Goal: Task Accomplishment & Management: Use online tool/utility

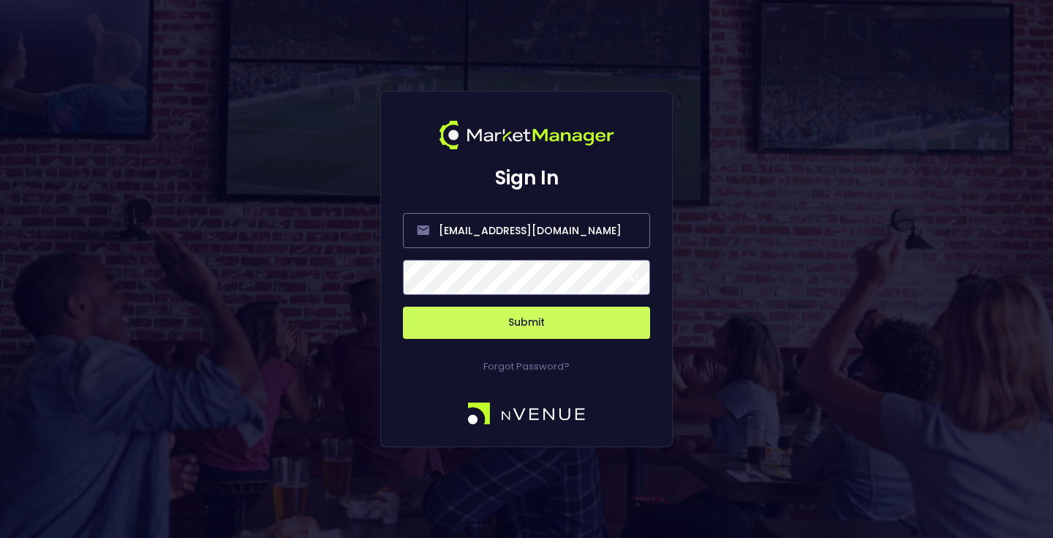
click at [501, 319] on button "Submit" at bounding box center [526, 322] width 247 height 32
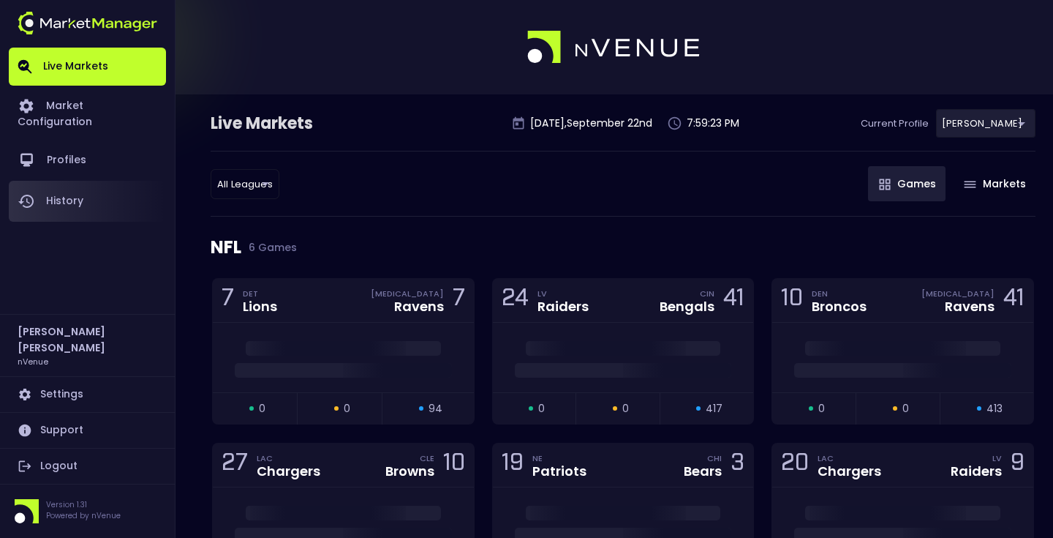
click at [100, 198] on link "History" at bounding box center [87, 201] width 157 height 41
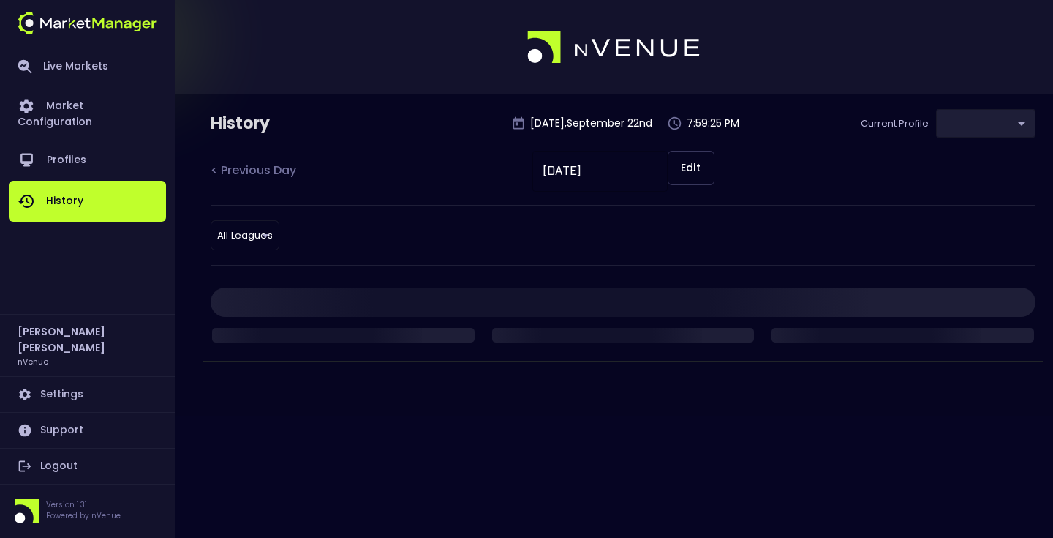
type input "0a763355-b225-40e6-8c79-2dda4ec7b2cf"
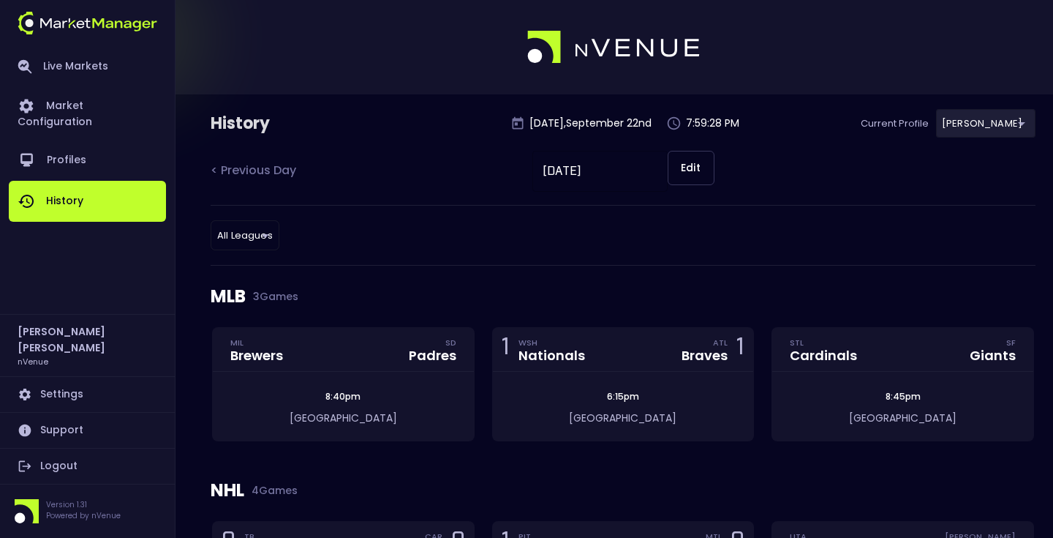
click at [241, 236] on body "Live Markets Market Configuration Profiles History [PERSON_NAME] nVenue Setting…" at bounding box center [526, 517] width 1053 height 1035
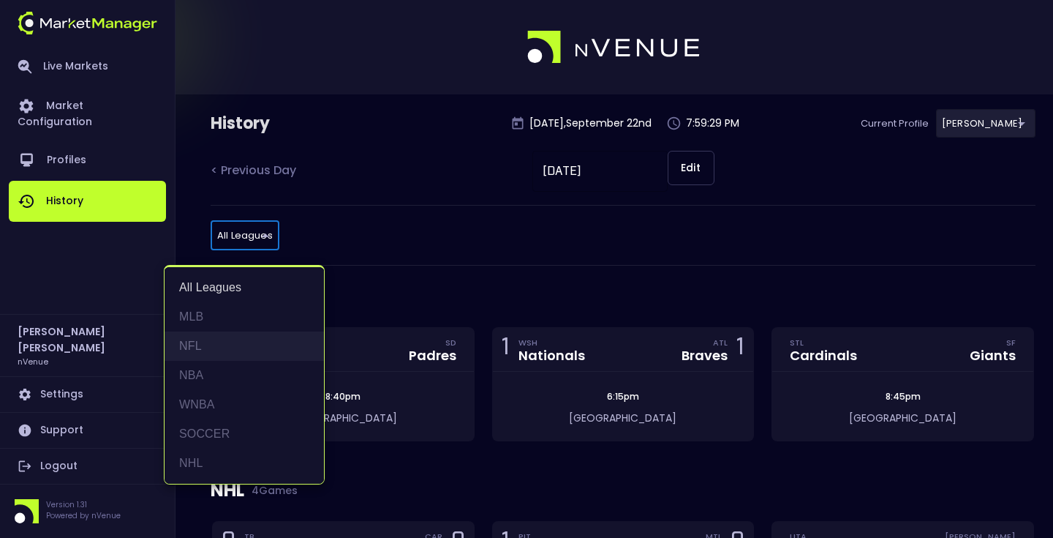
click at [195, 342] on li "NFL" at bounding box center [244, 345] width 159 height 29
type input "NFL"
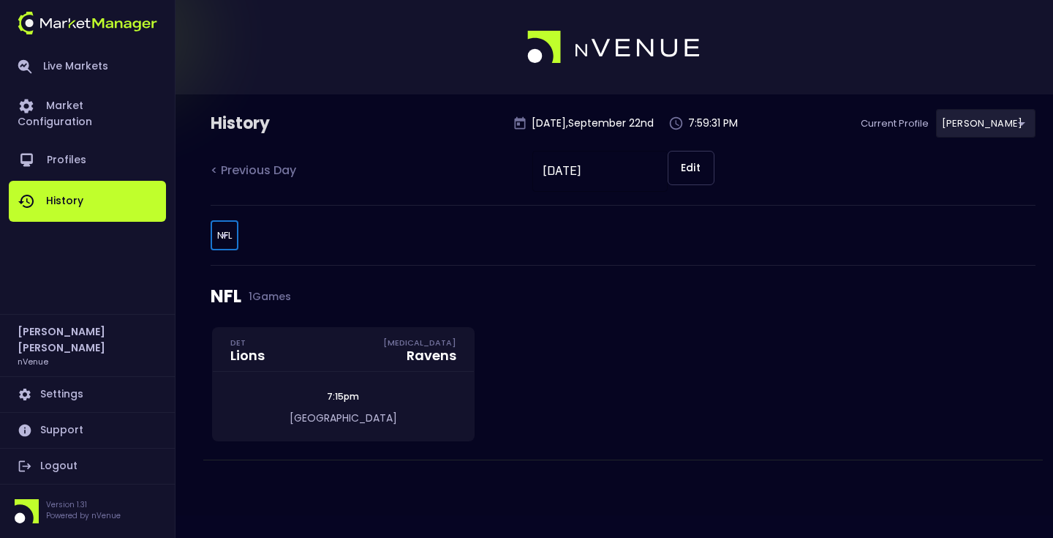
click at [475, 181] on div "< Previous Day [DATE] ​ Edit" at bounding box center [623, 178] width 825 height 54
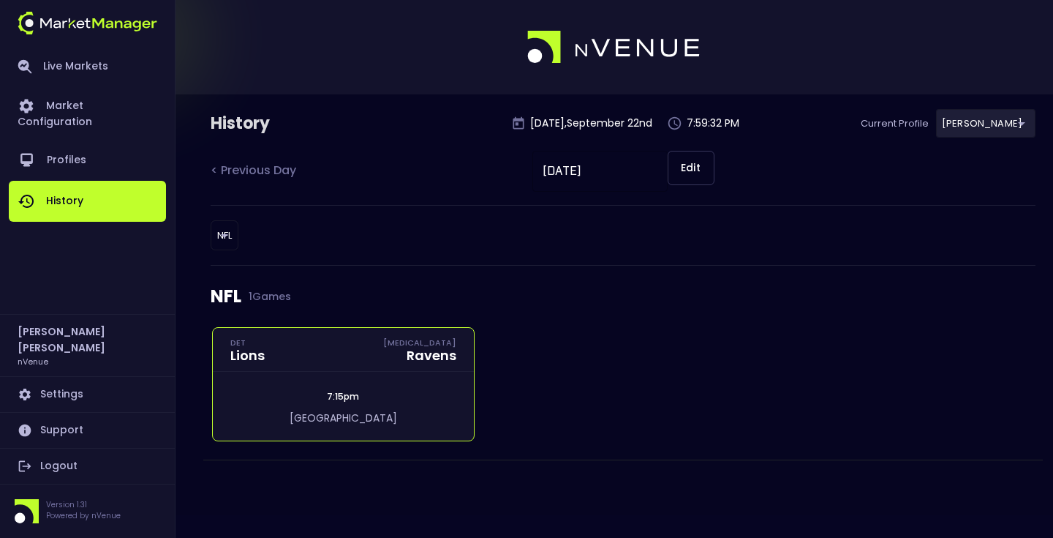
click at [359, 383] on div "7:15pm [GEOGRAPHIC_DATA]" at bounding box center [343, 406] width 261 height 69
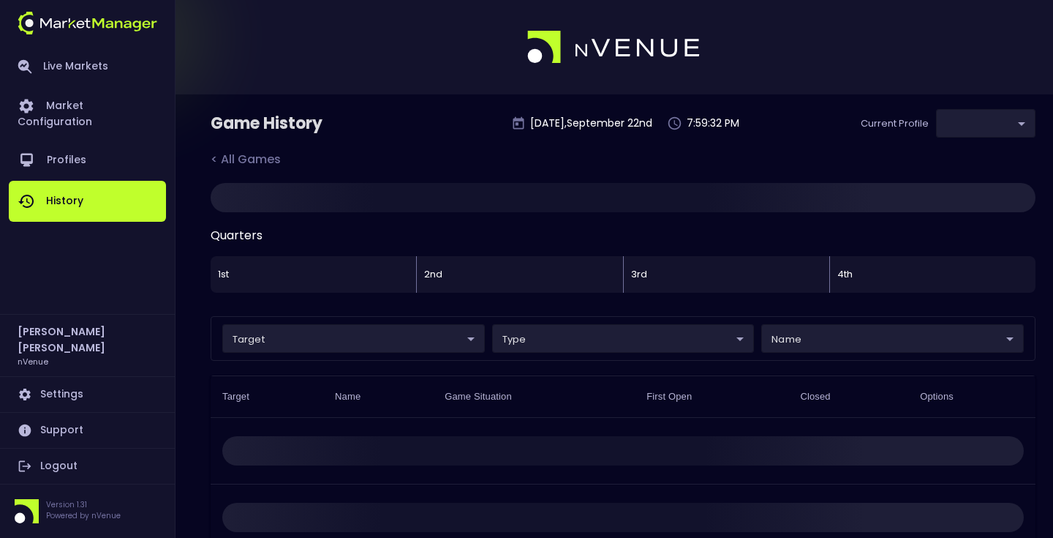
type input "0a763355-b225-40e6-8c79-2dda4ec7b2cf"
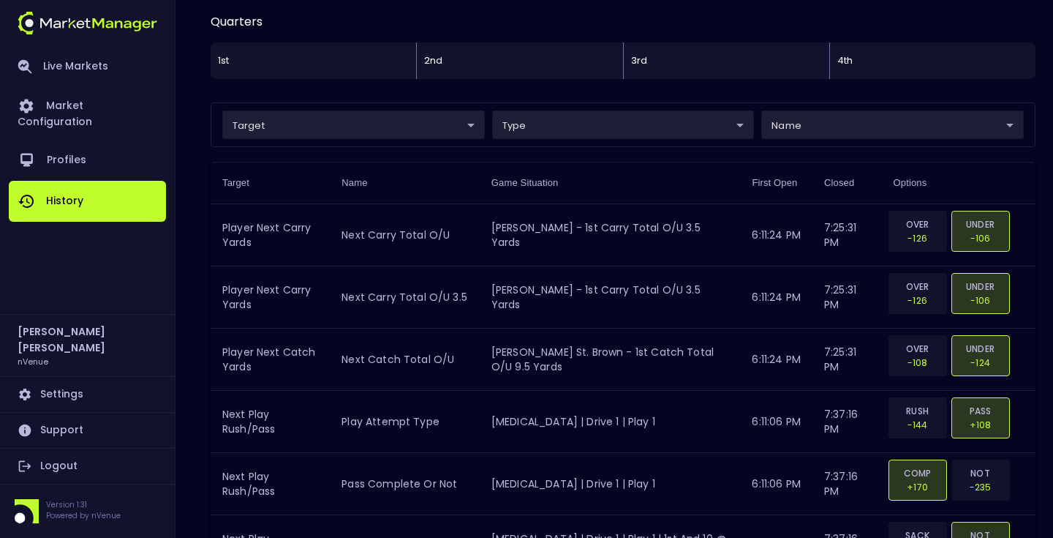
scroll to position [274, 0]
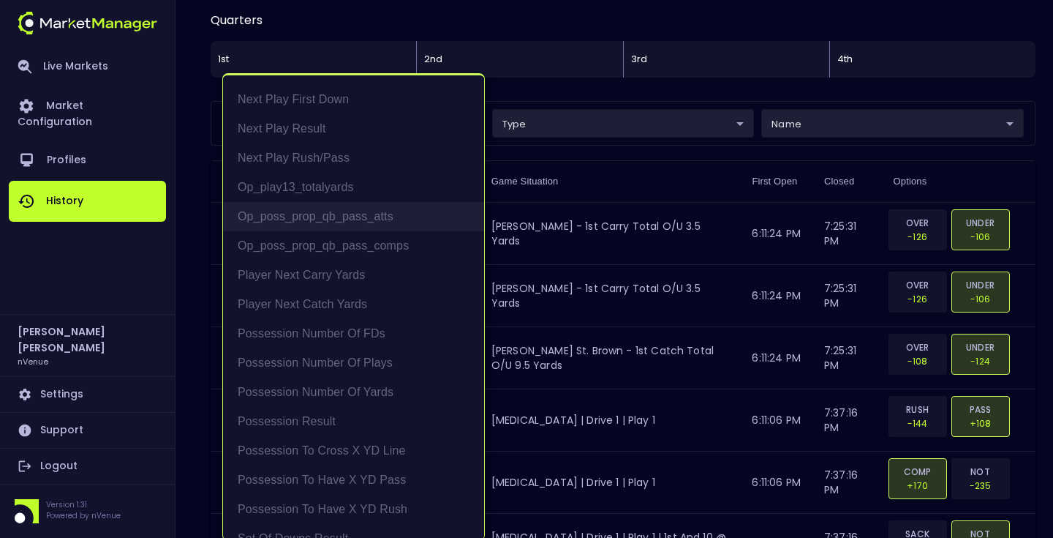
scroll to position [191, 0]
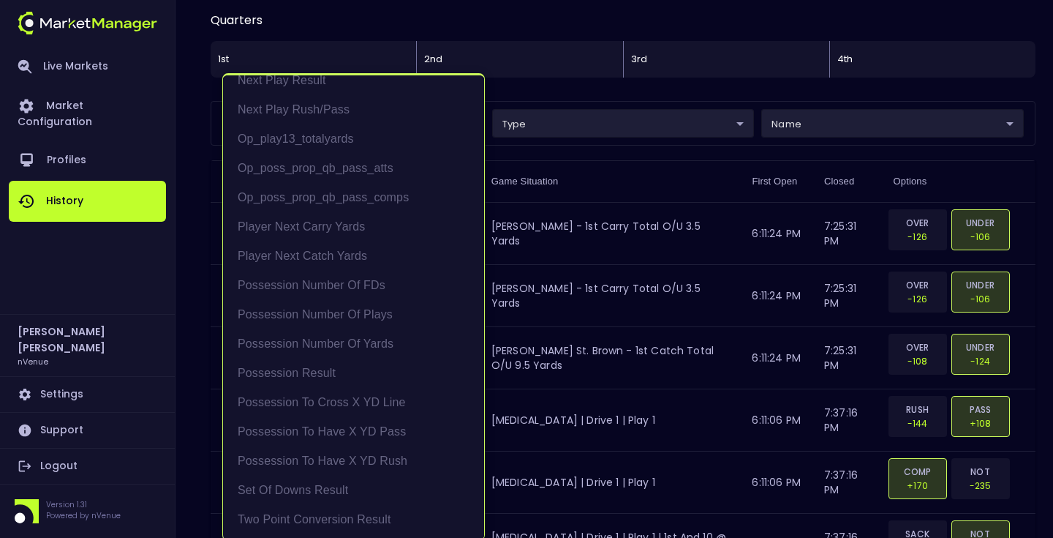
click at [102, 73] on div at bounding box center [526, 269] width 1053 height 538
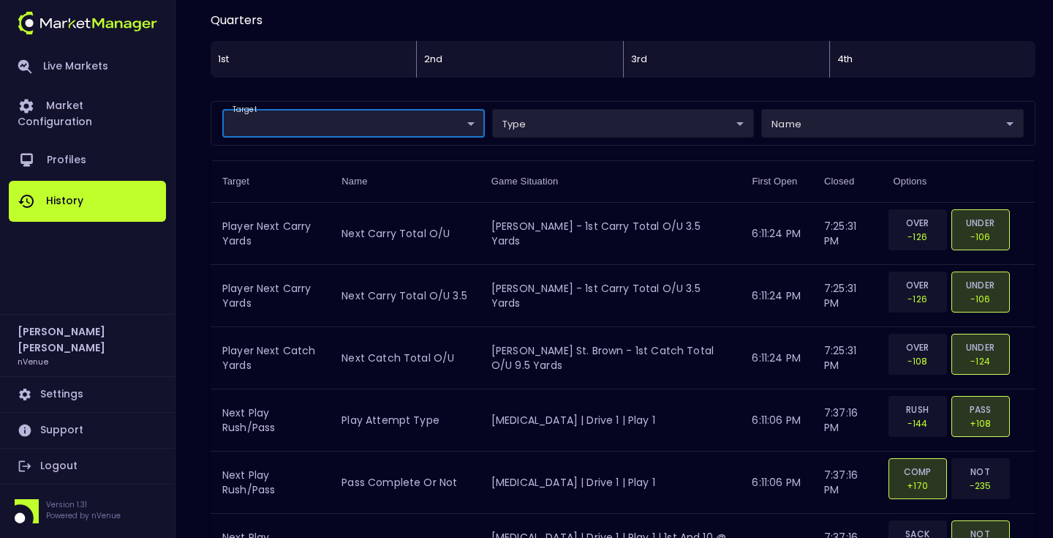
scroll to position [0, 0]
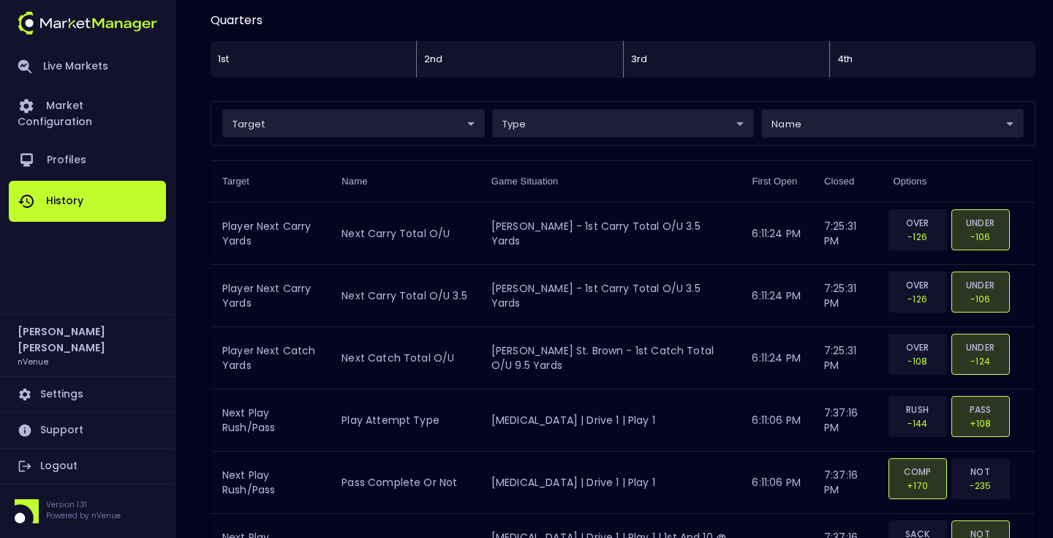
click at [99, 61] on link "Live Markets" at bounding box center [87, 67] width 157 height 38
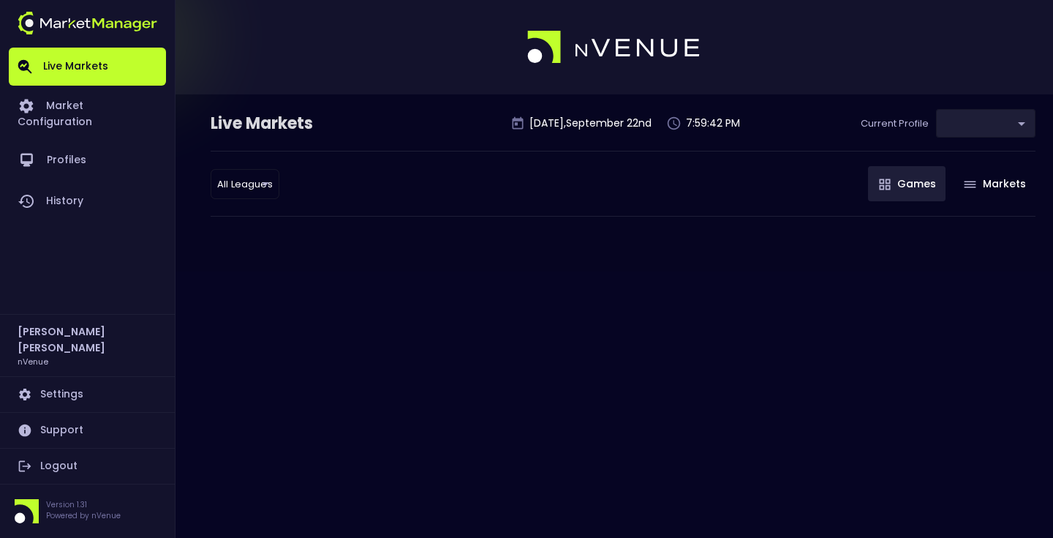
type input "0a763355-b225-40e6-8c79-2dda4ec7b2cf"
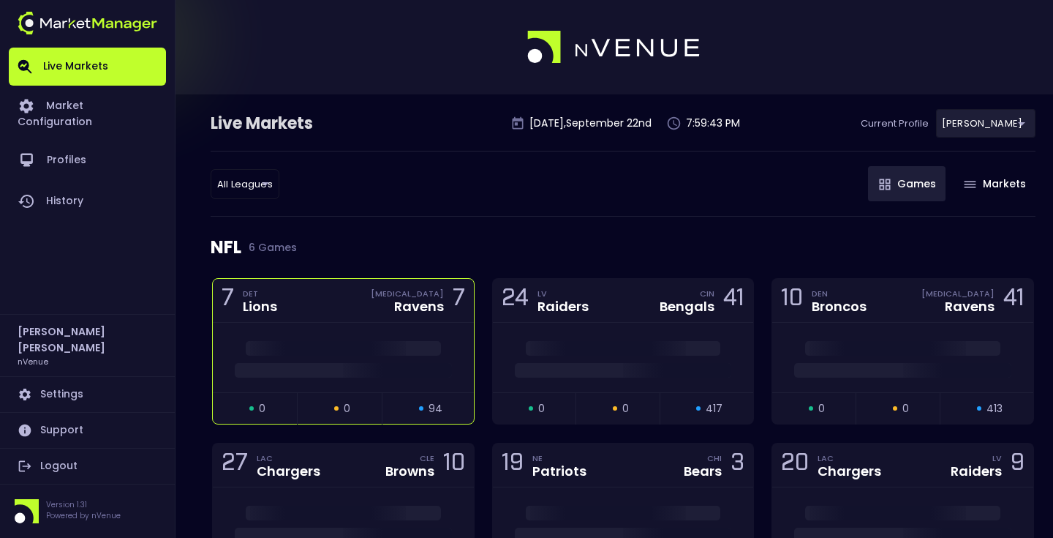
click at [314, 327] on div at bounding box center [343, 357] width 261 height 69
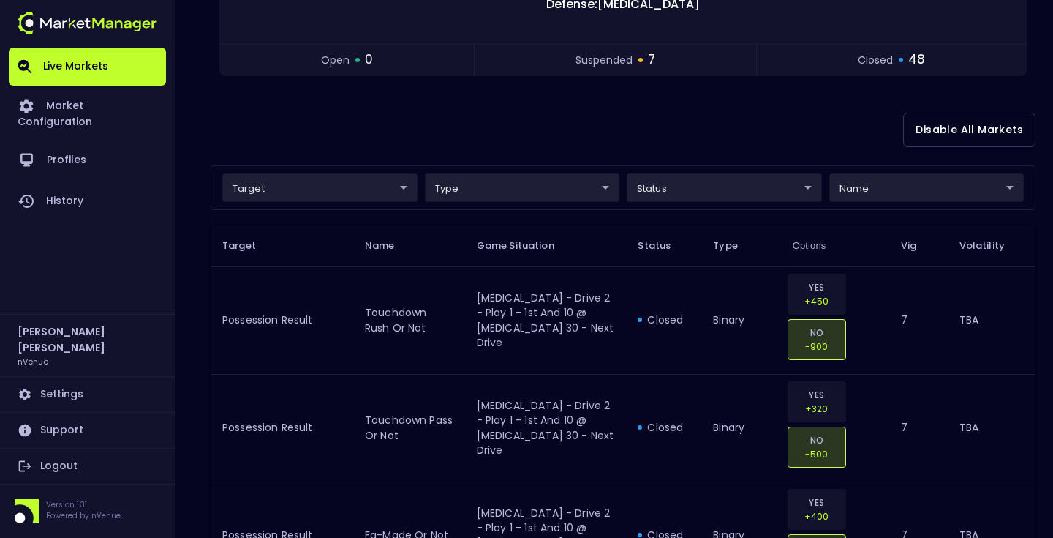
scroll to position [310, 0]
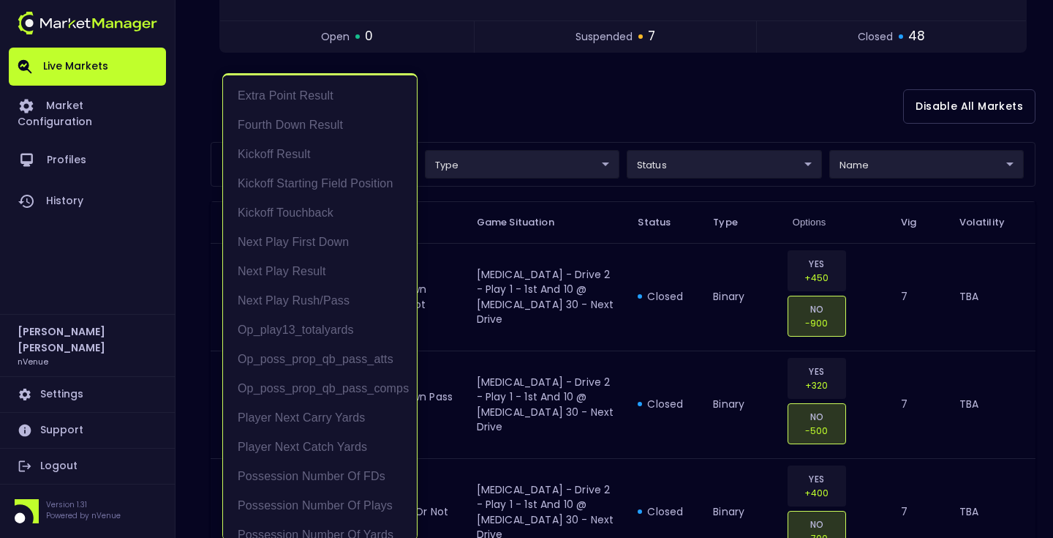
click at [544, 124] on div at bounding box center [526, 269] width 1053 height 538
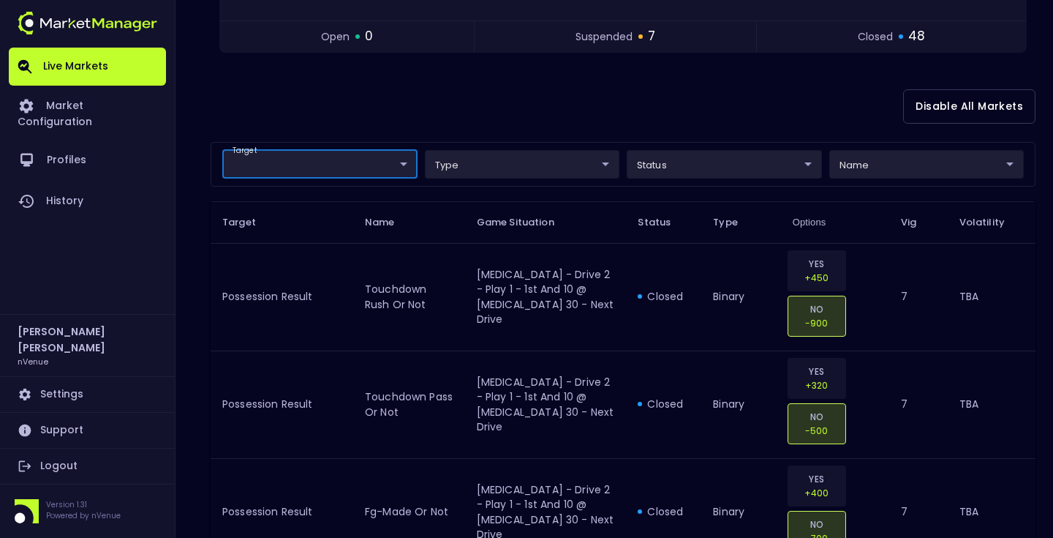
scroll to position [0, 0]
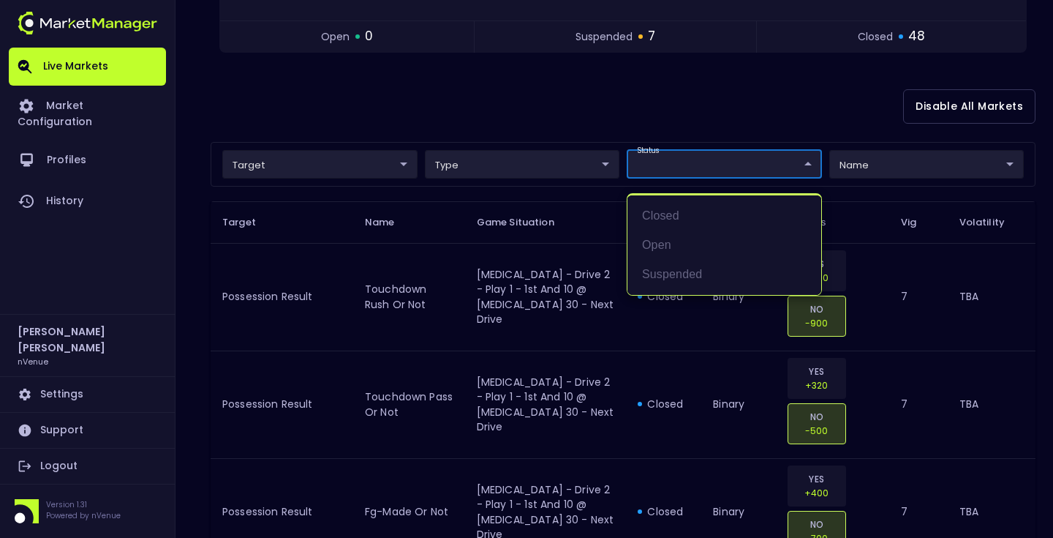
click at [663, 269] on li "suspended" at bounding box center [725, 274] width 194 height 29
type input "suspended"
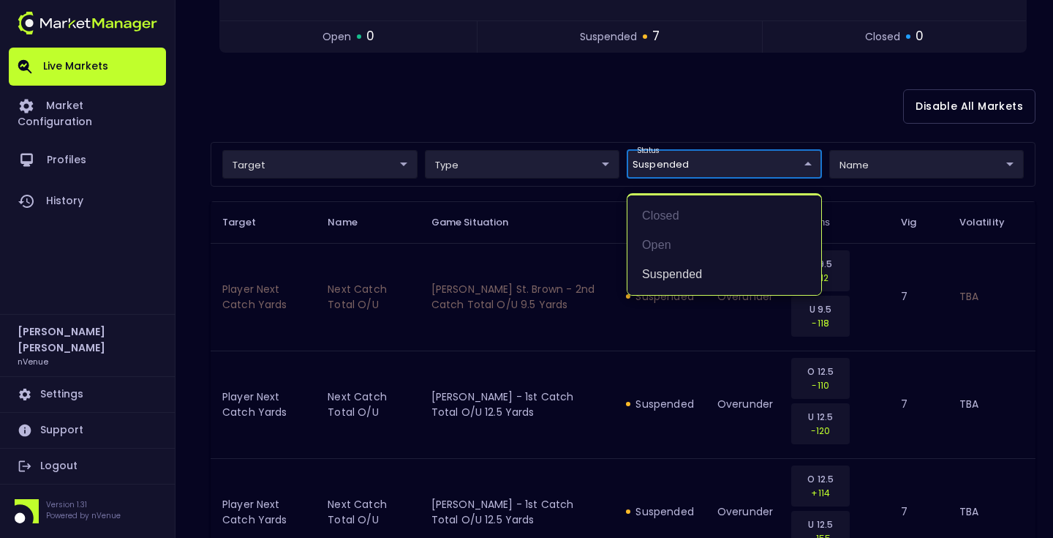
click at [467, 94] on div at bounding box center [526, 269] width 1053 height 538
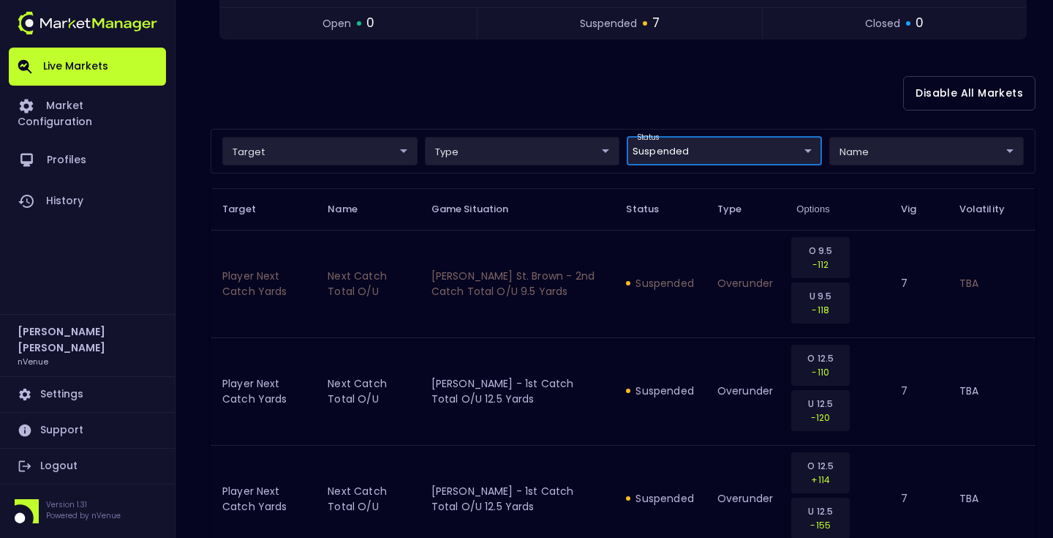
scroll to position [242, 0]
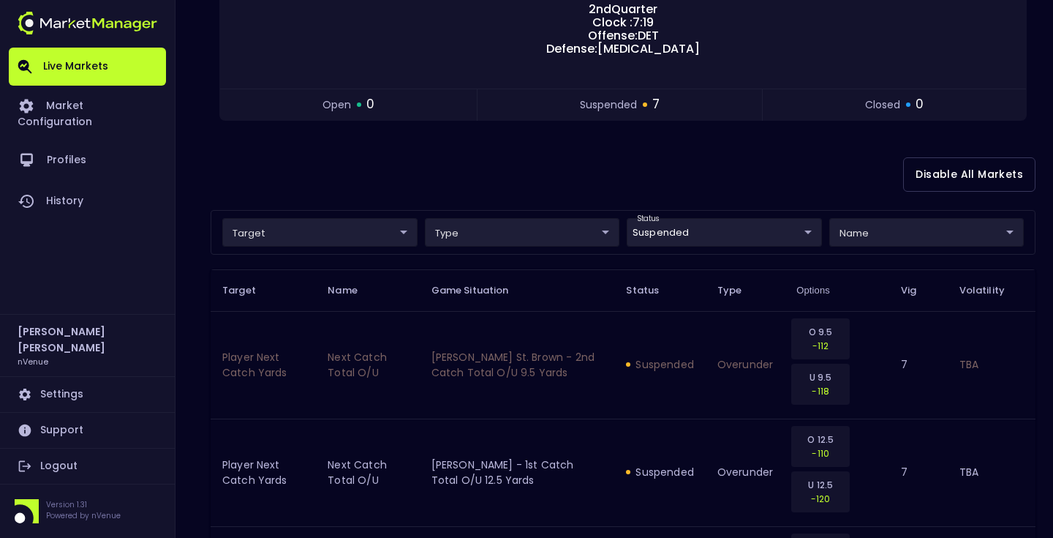
click at [290, 197] on div "Disable All Markets" at bounding box center [623, 174] width 825 height 71
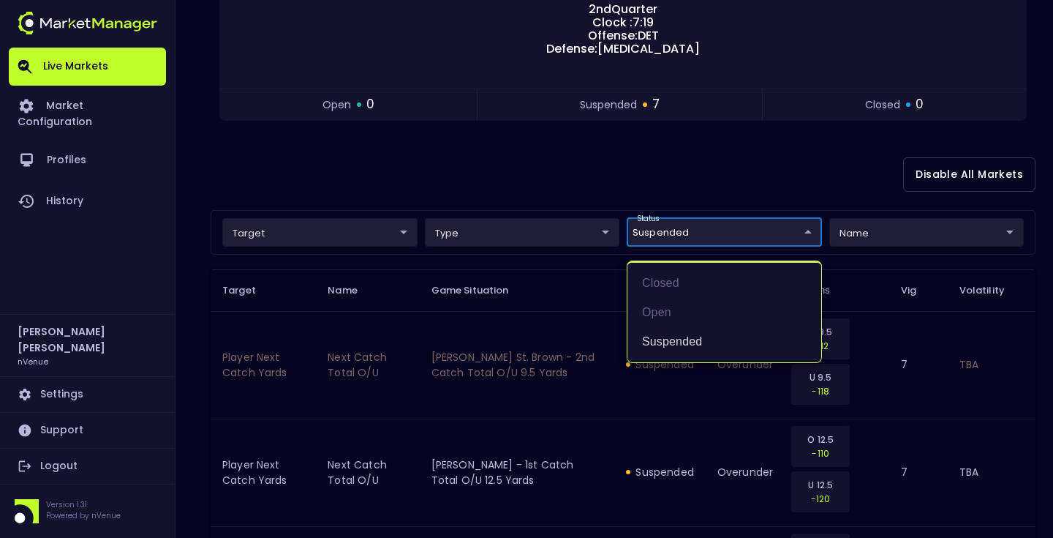
click at [744, 240] on body "Live Markets Market Configuration Profiles History [PERSON_NAME] nVenue Setting…" at bounding box center [526, 447] width 1053 height 1379
click at [690, 342] on li "suspended" at bounding box center [725, 341] width 194 height 29
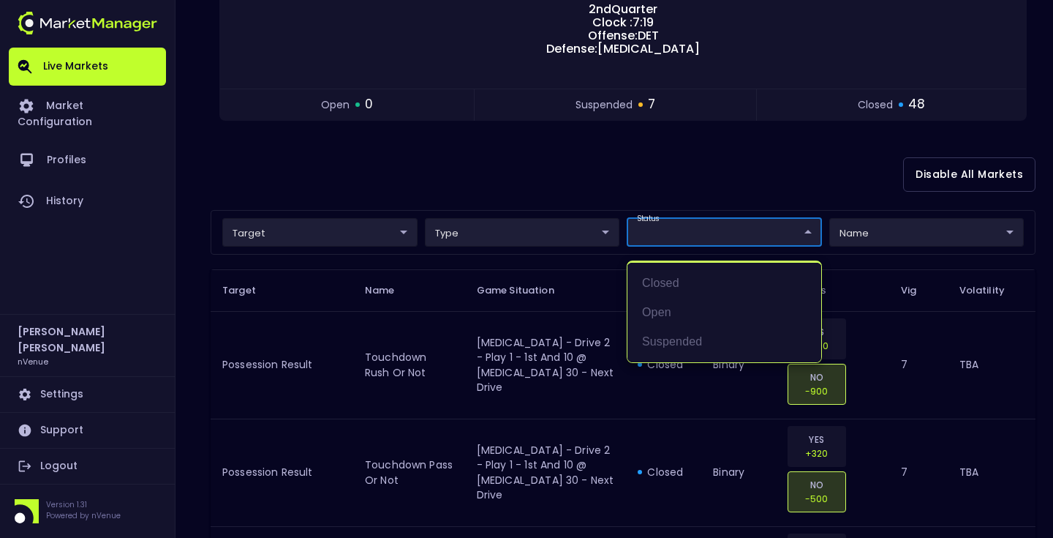
click at [542, 139] on div at bounding box center [526, 269] width 1053 height 538
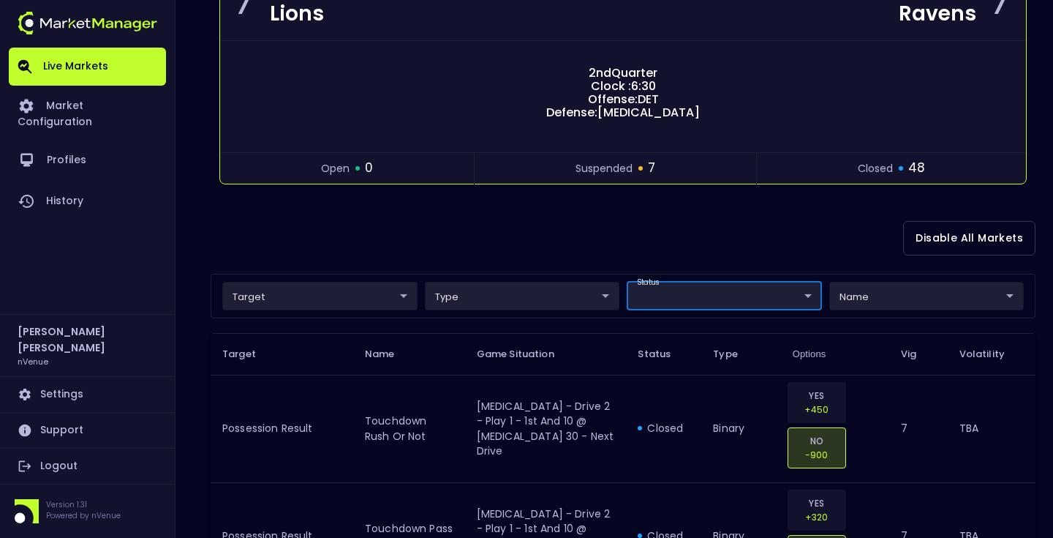
scroll to position [161, 0]
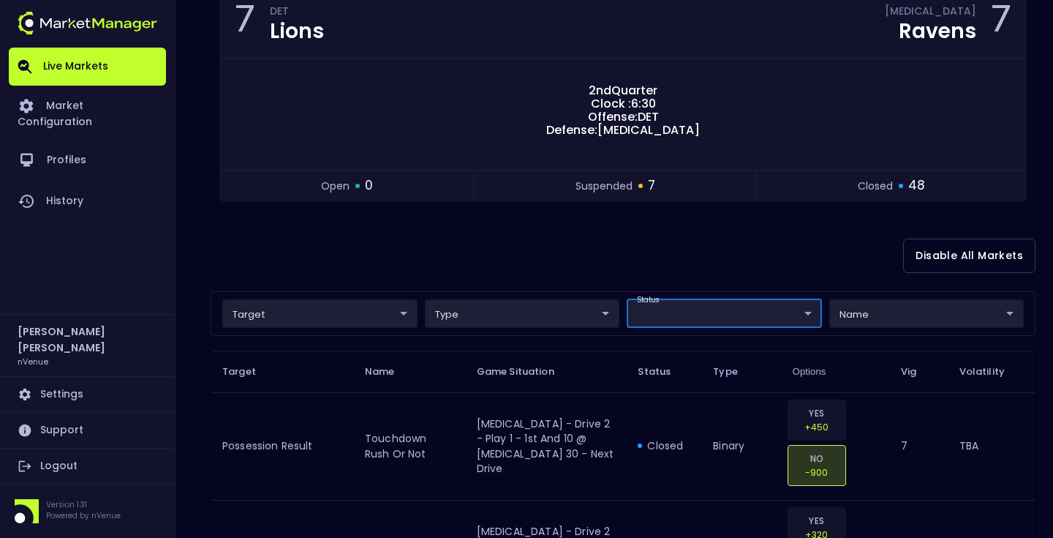
click at [667, 231] on div "Disable All Markets" at bounding box center [623, 255] width 825 height 71
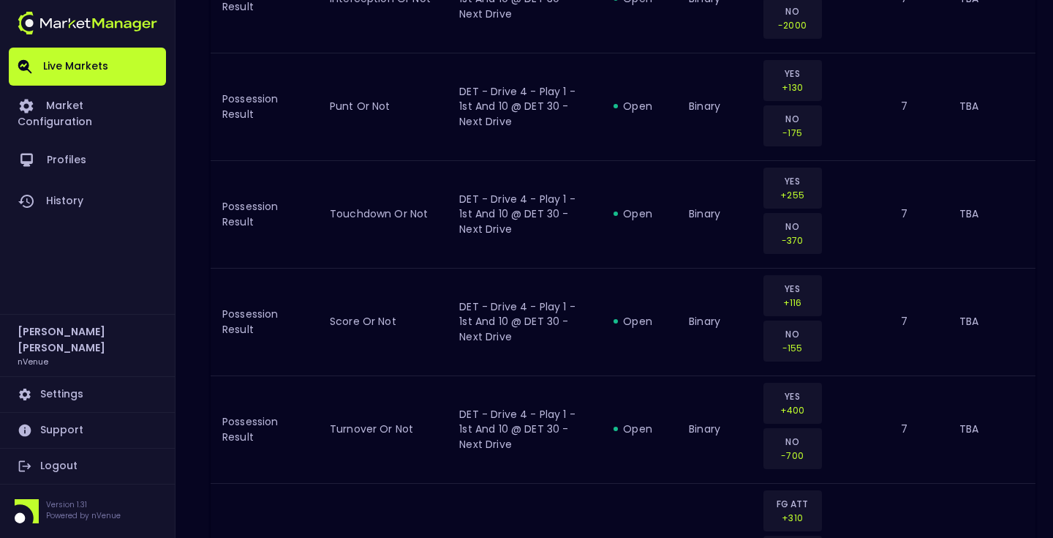
scroll to position [1022, 0]
